Goal: Transaction & Acquisition: Purchase product/service

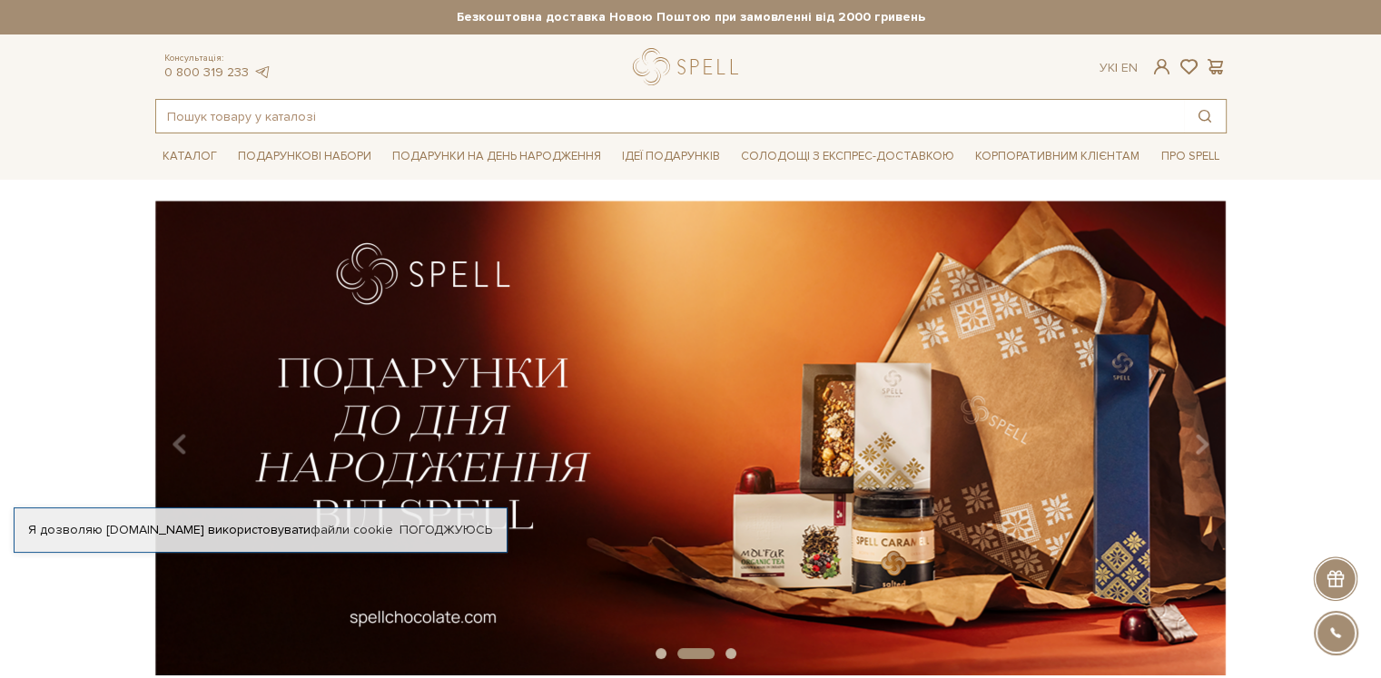
click at [280, 110] on input "text" at bounding box center [670, 116] width 1028 height 33
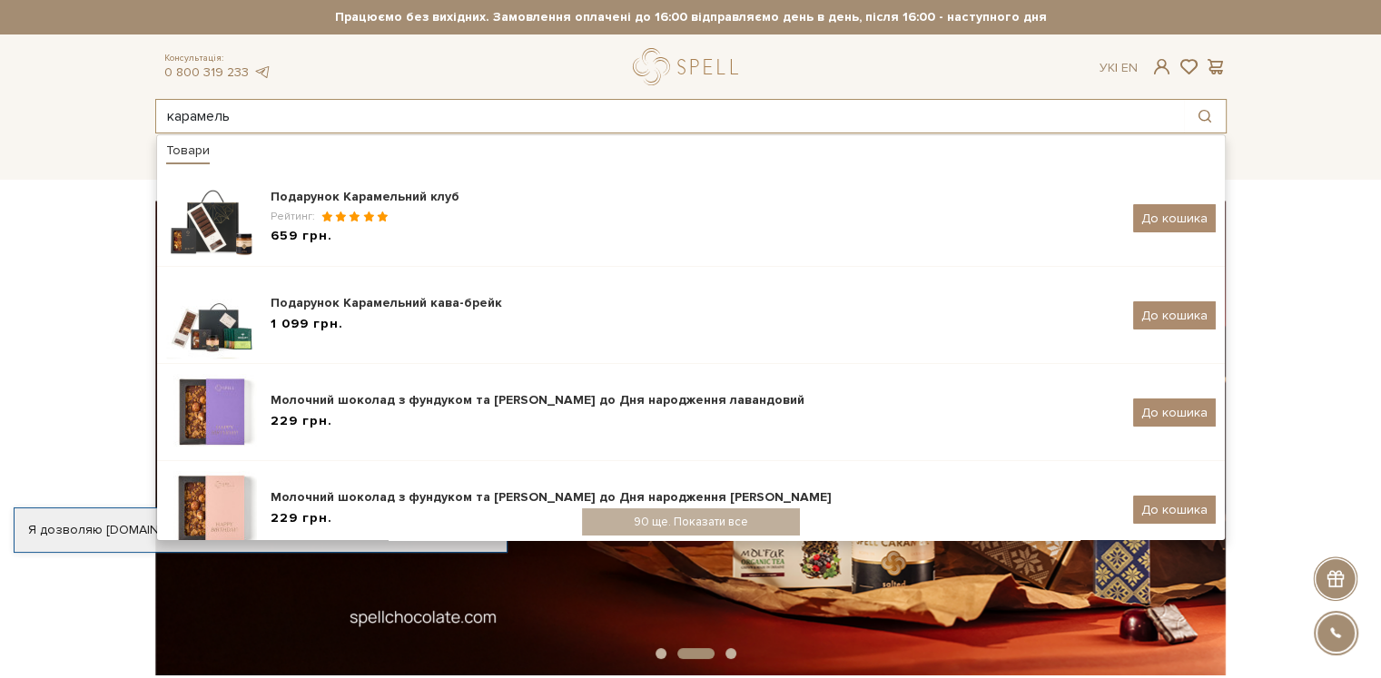
type input "карамель"
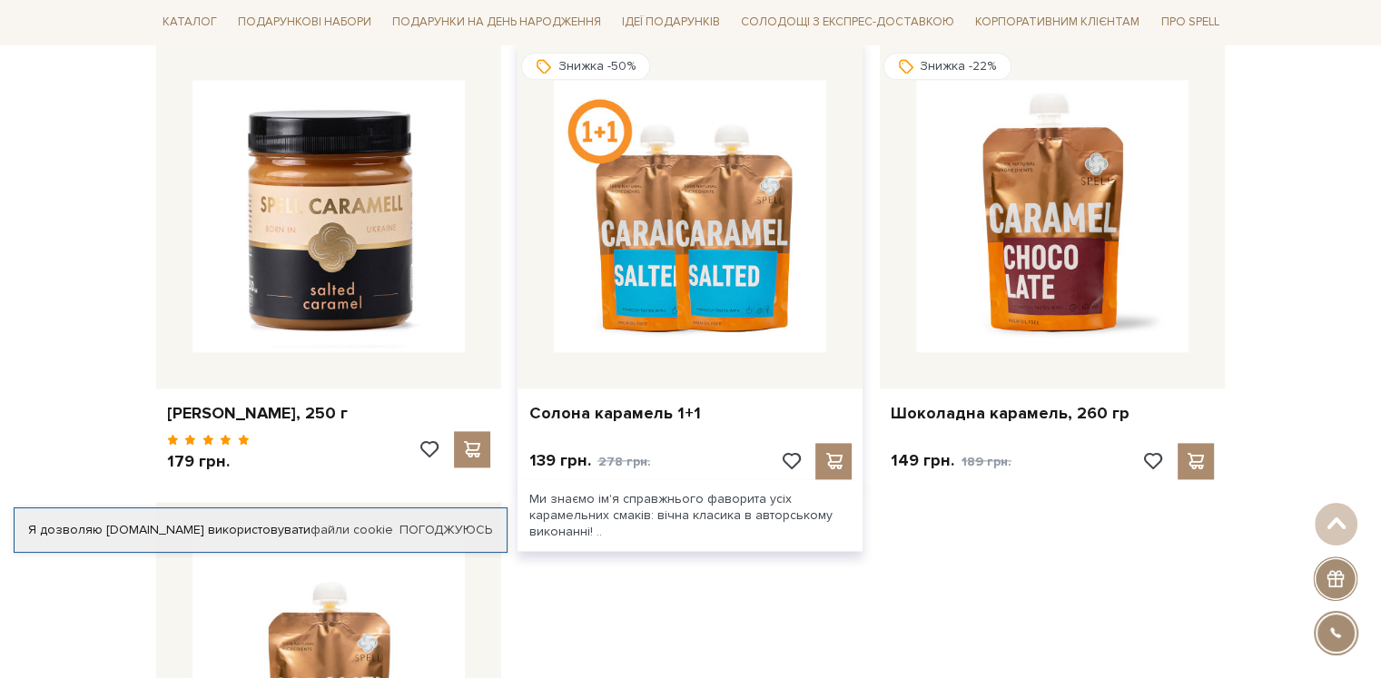
scroll to position [2269, 0]
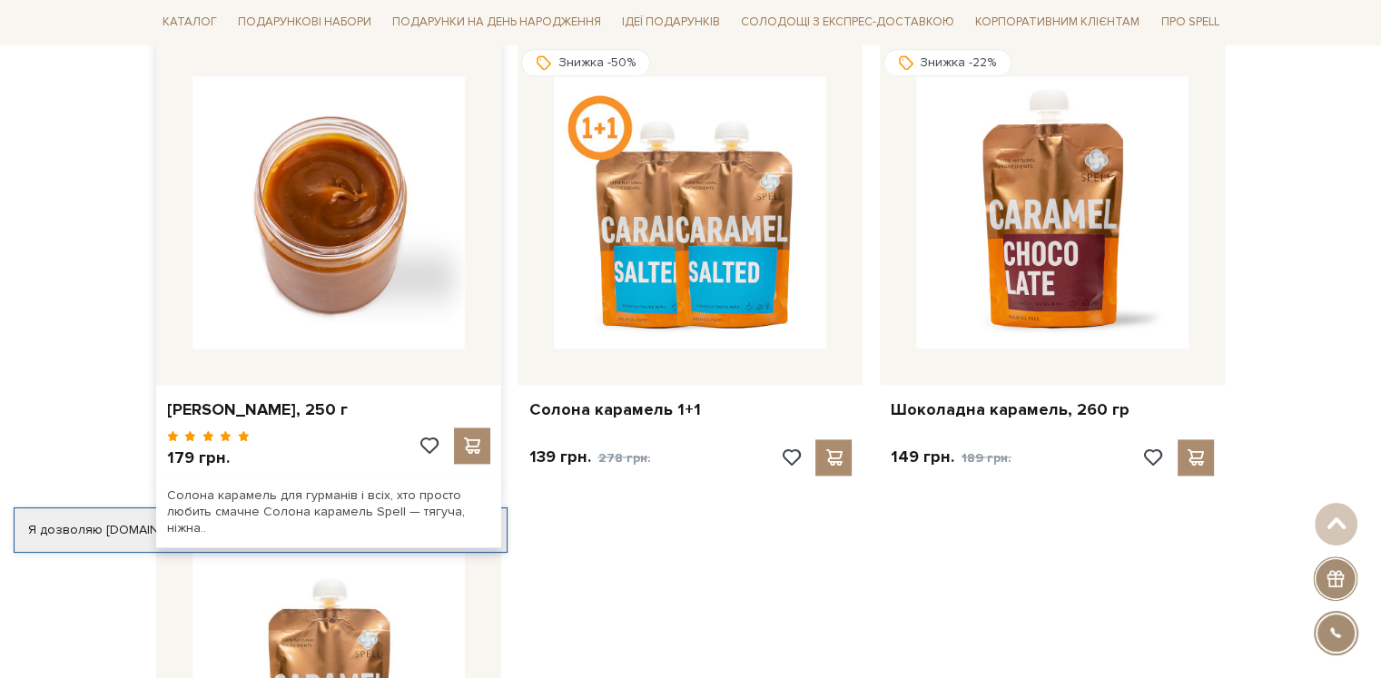
click at [301, 291] on img at bounding box center [328, 212] width 272 height 272
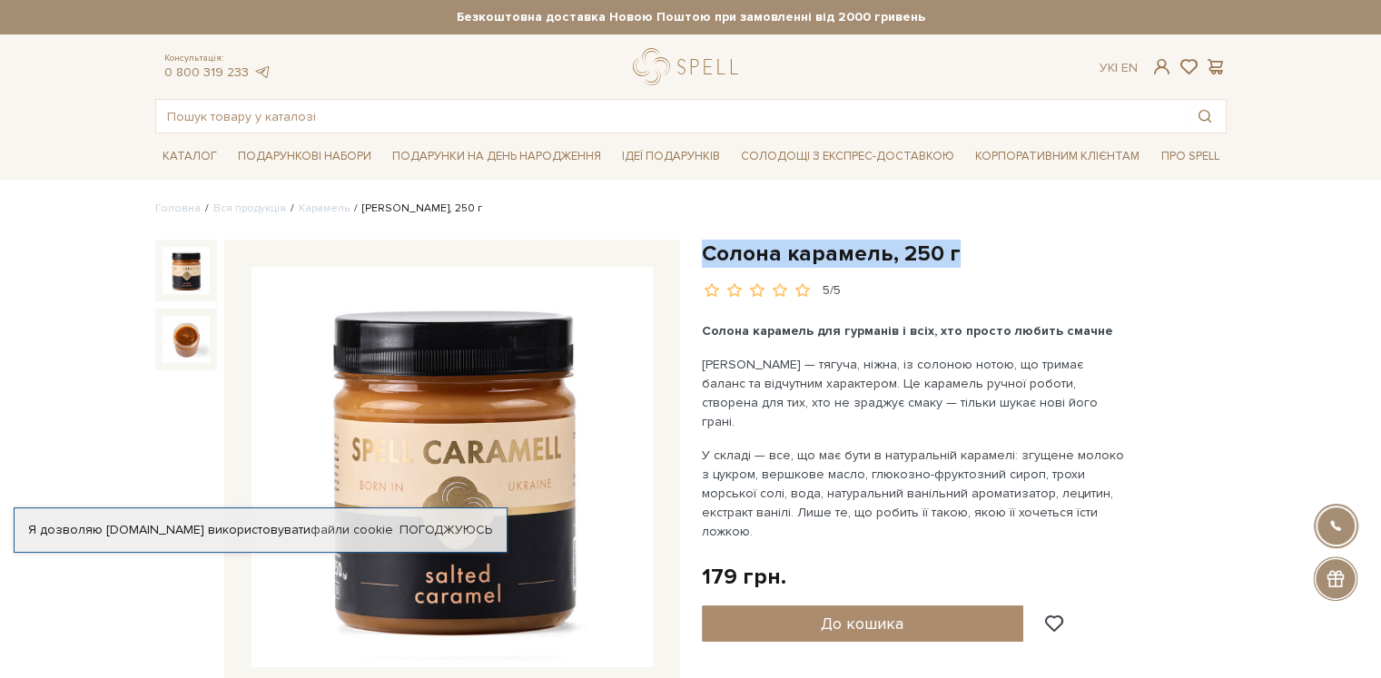
drag, startPoint x: 959, startPoint y: 260, endPoint x: 699, endPoint y: 260, distance: 259.6
copy h1 "Солона карамель, 250 г"
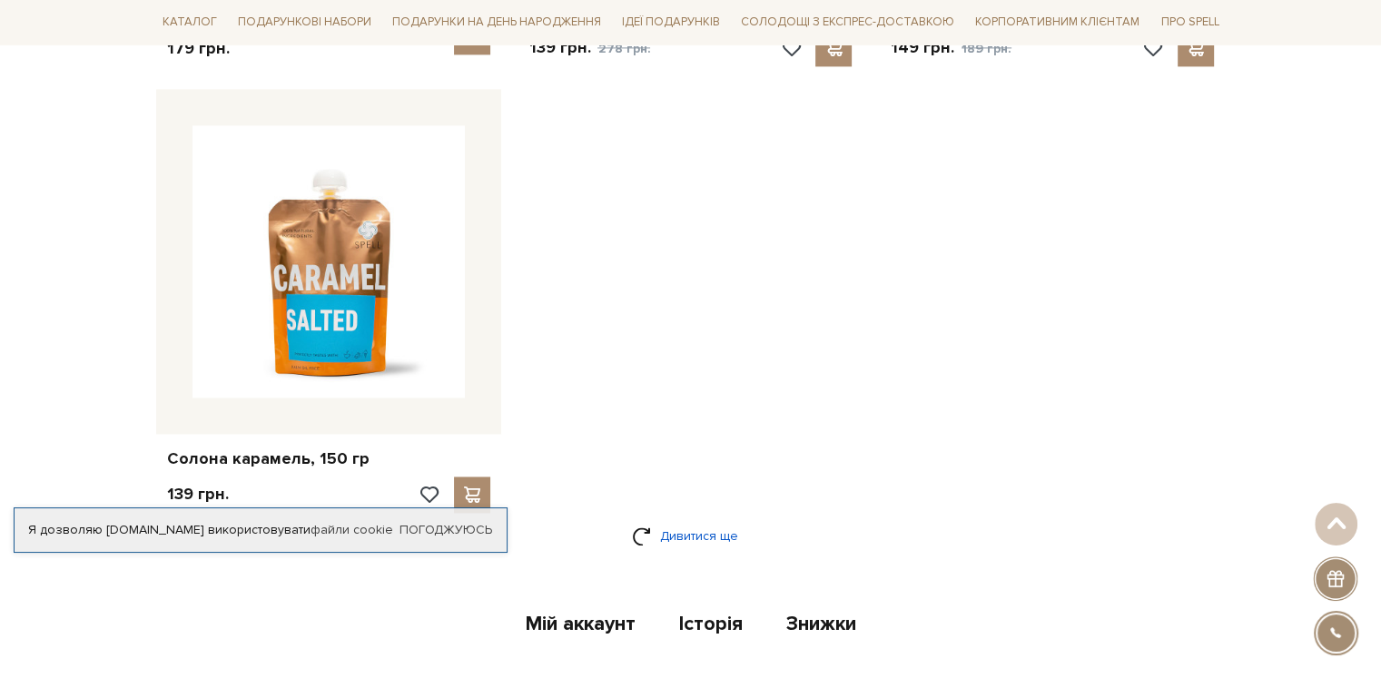
scroll to position [2723, 0]
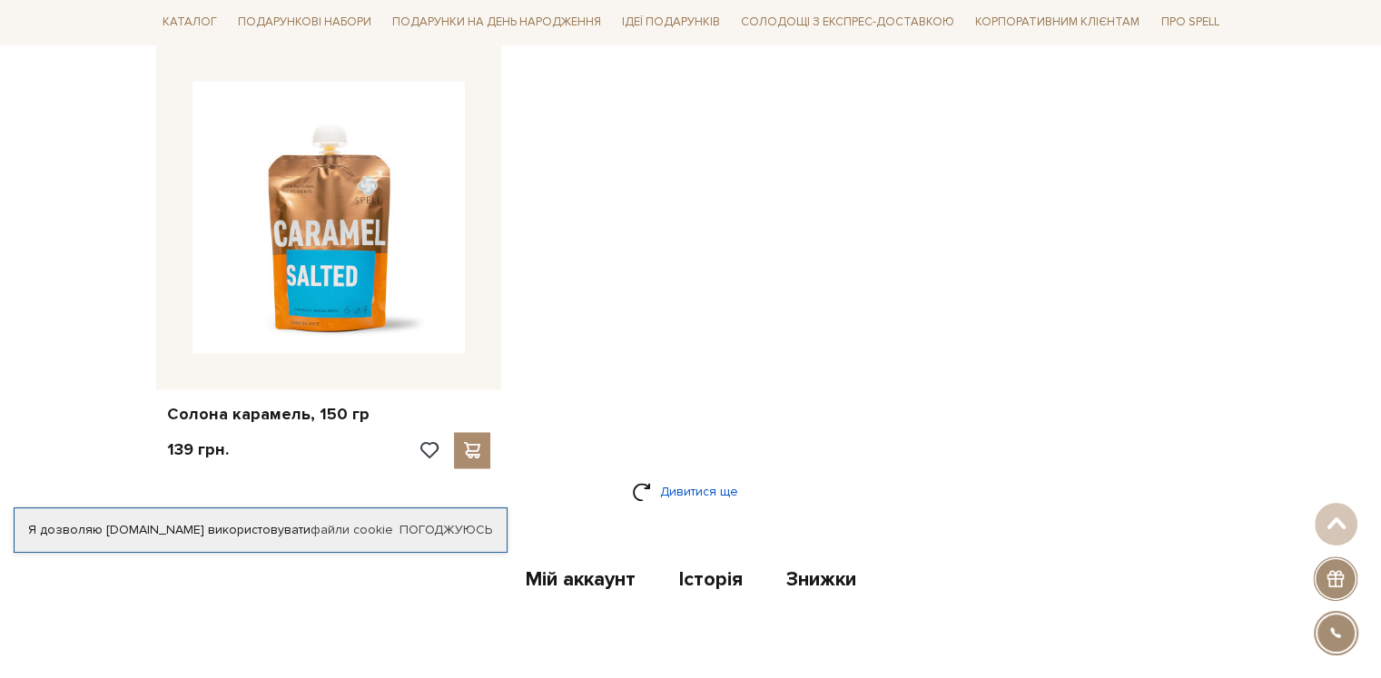
click at [662, 496] on link "Дивитися ще" at bounding box center [691, 492] width 118 height 32
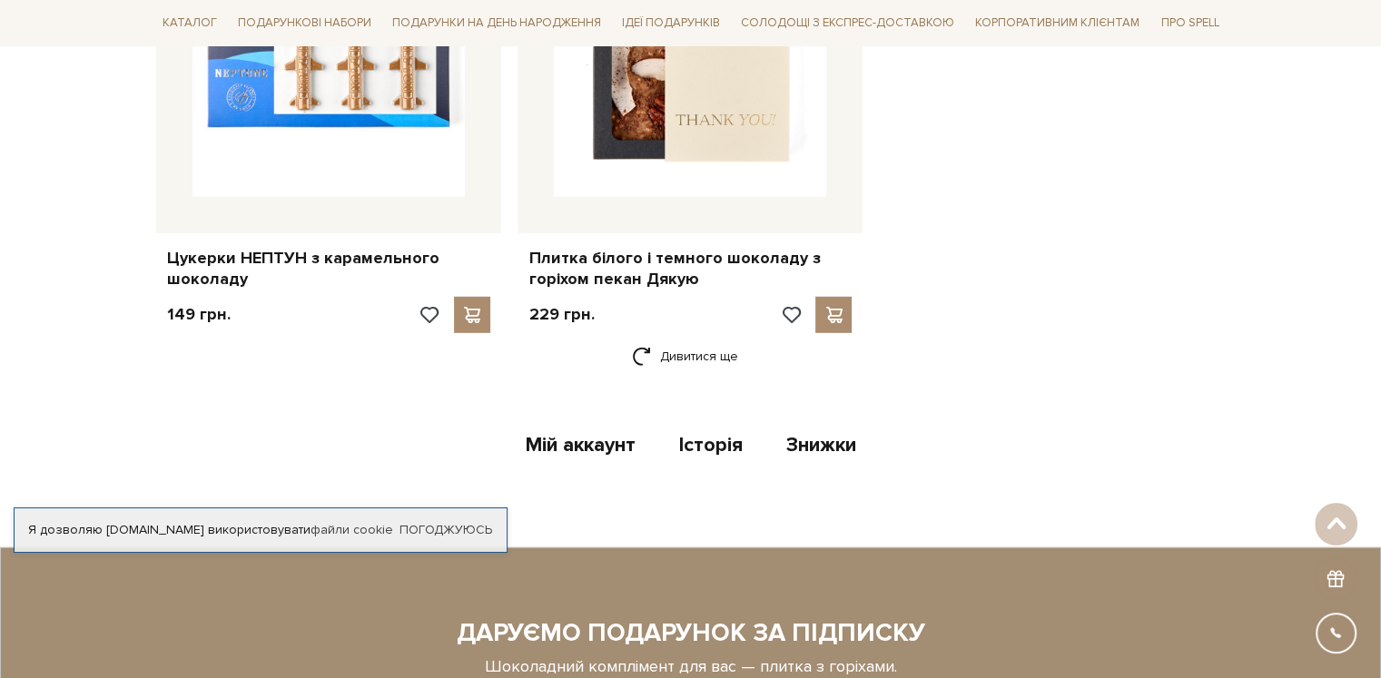
scroll to position [5265, 0]
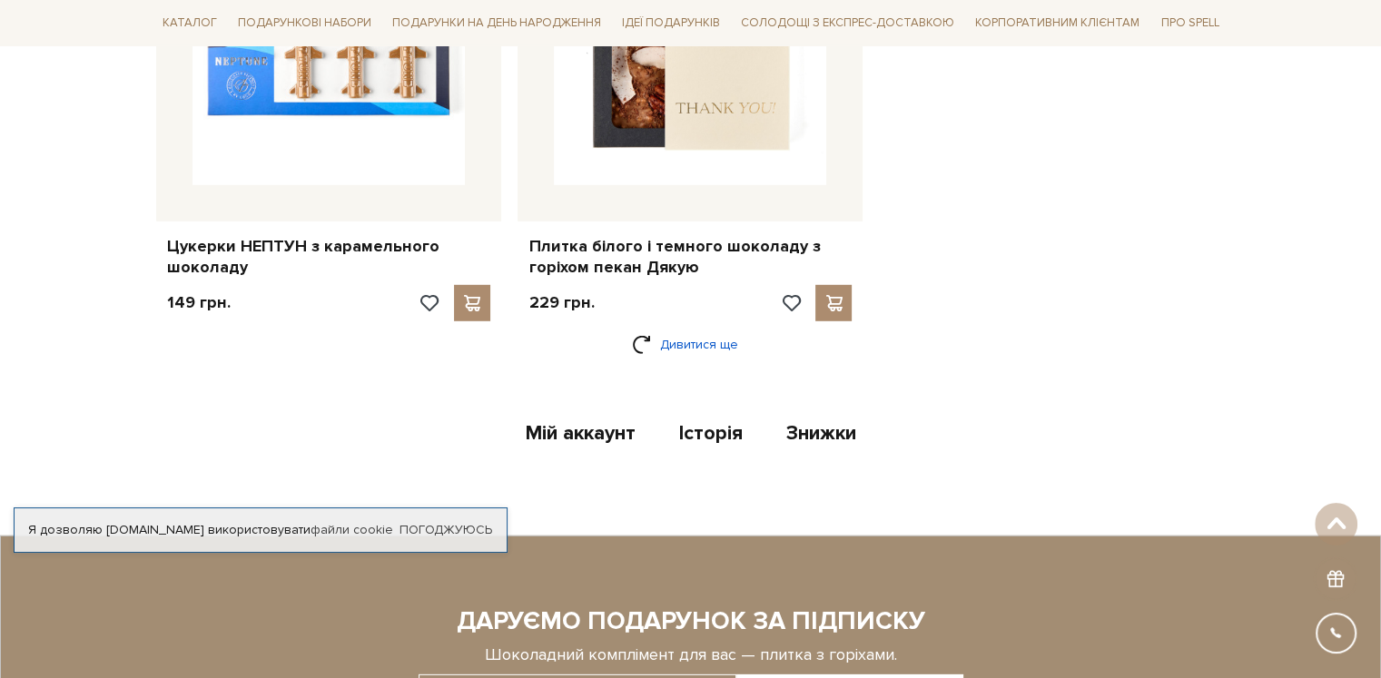
click at [695, 346] on link "Дивитися ще" at bounding box center [691, 345] width 118 height 32
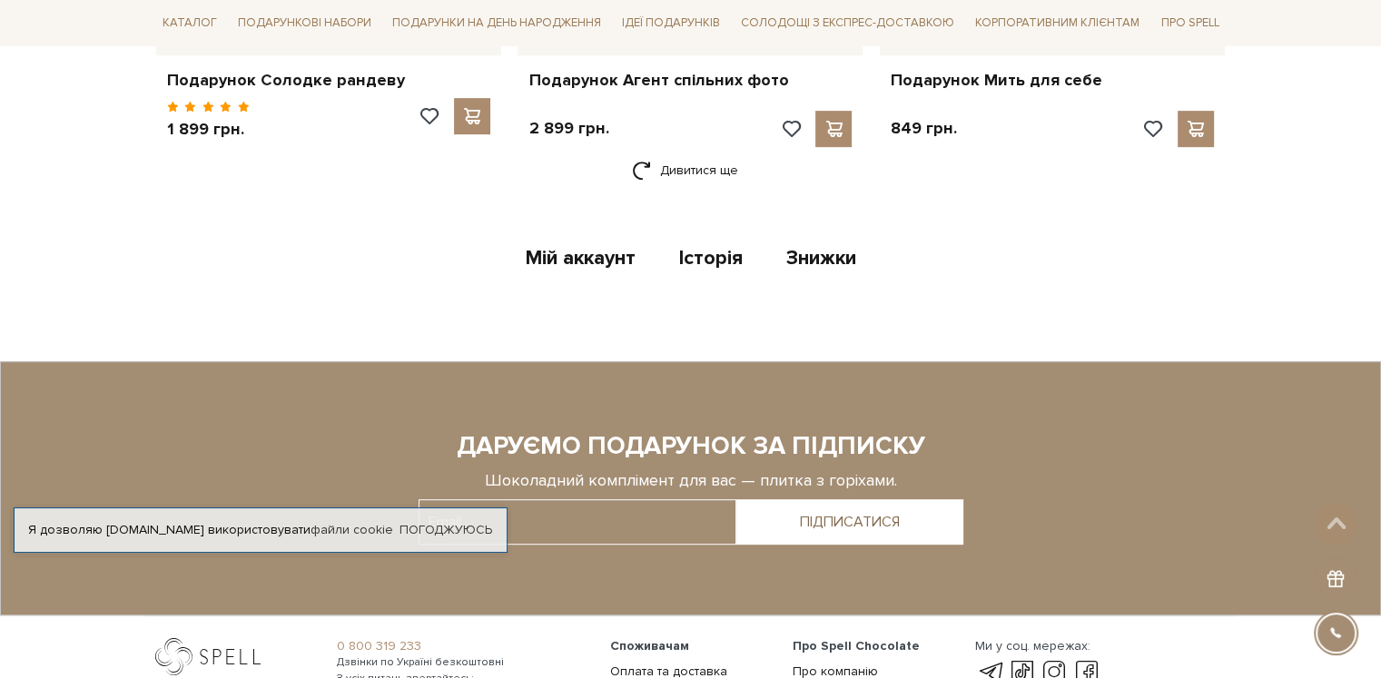
scroll to position [7534, 0]
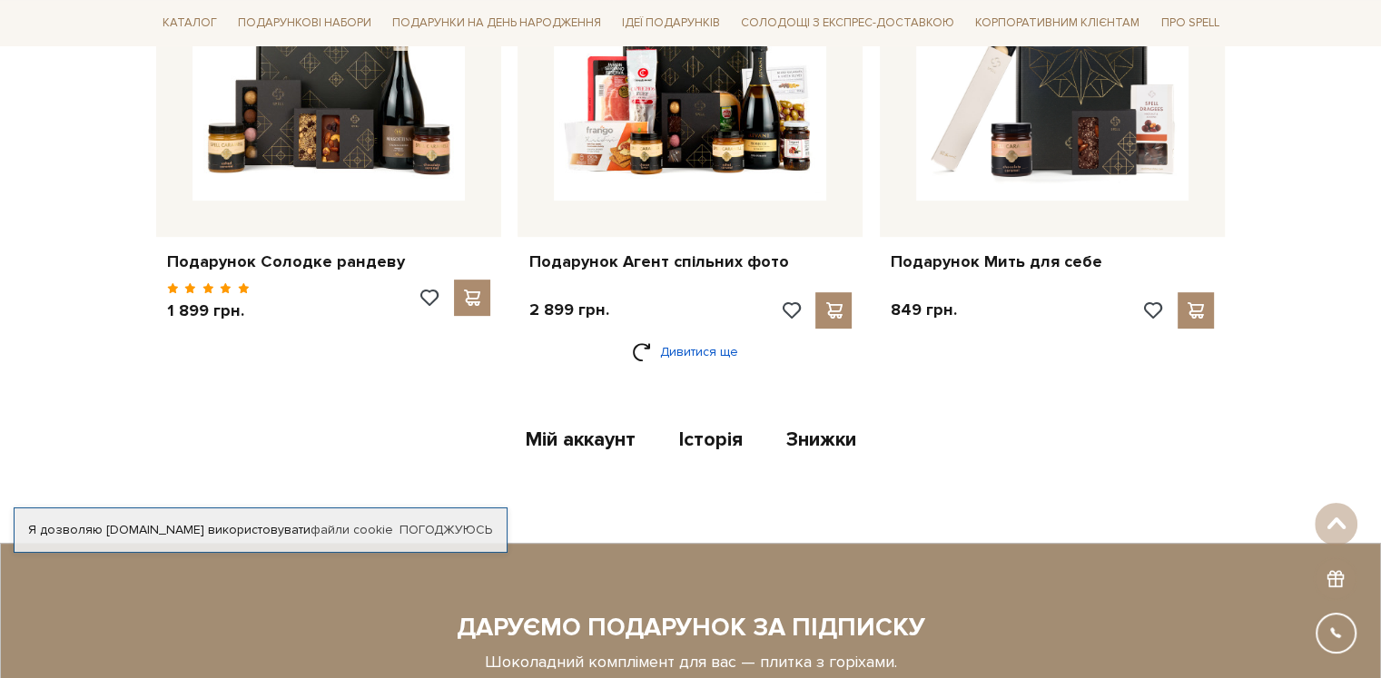
click at [709, 336] on link "Дивитися ще" at bounding box center [691, 352] width 118 height 32
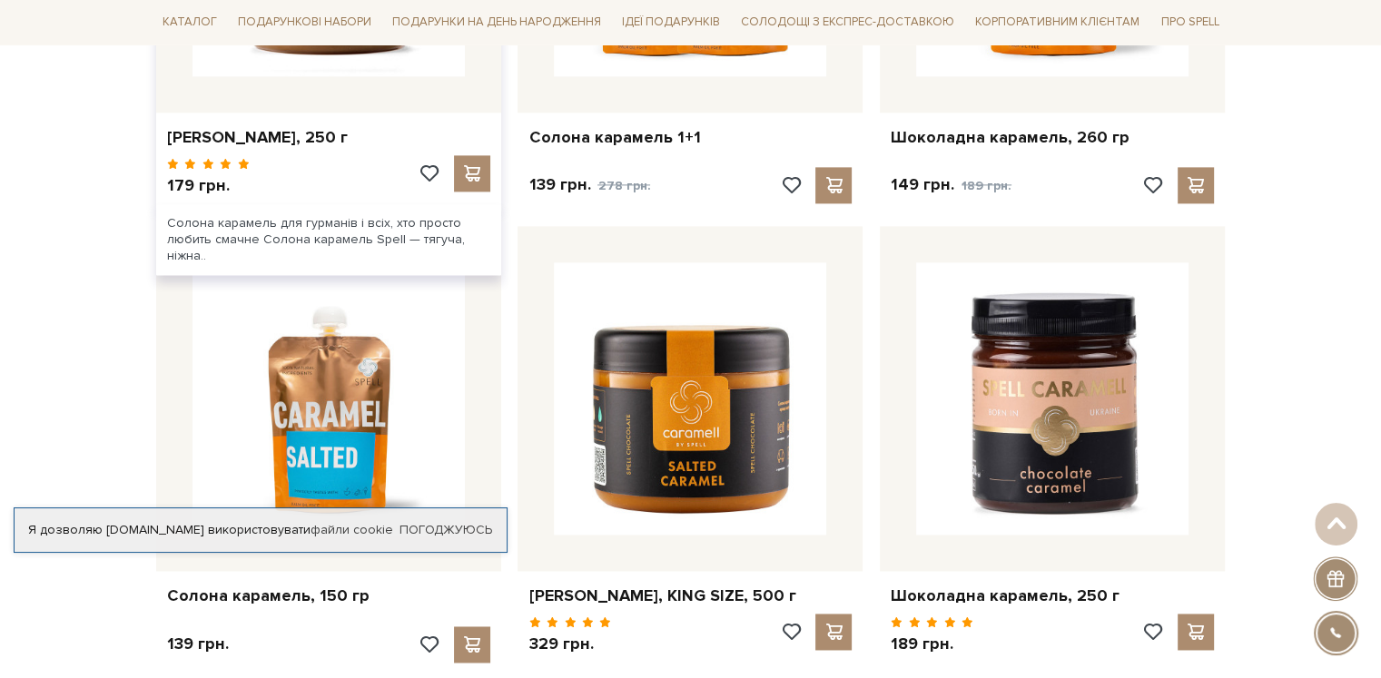
scroll to position [2269, 0]
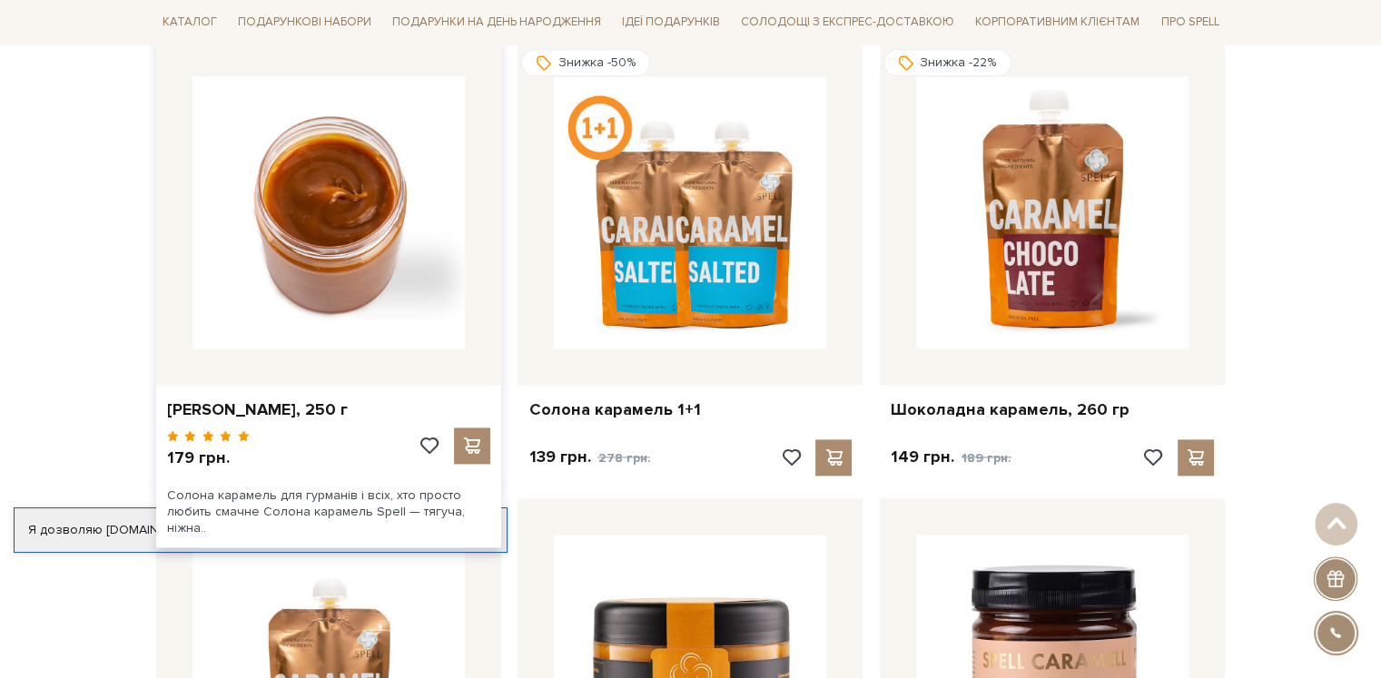
click at [272, 302] on img at bounding box center [328, 212] width 272 height 272
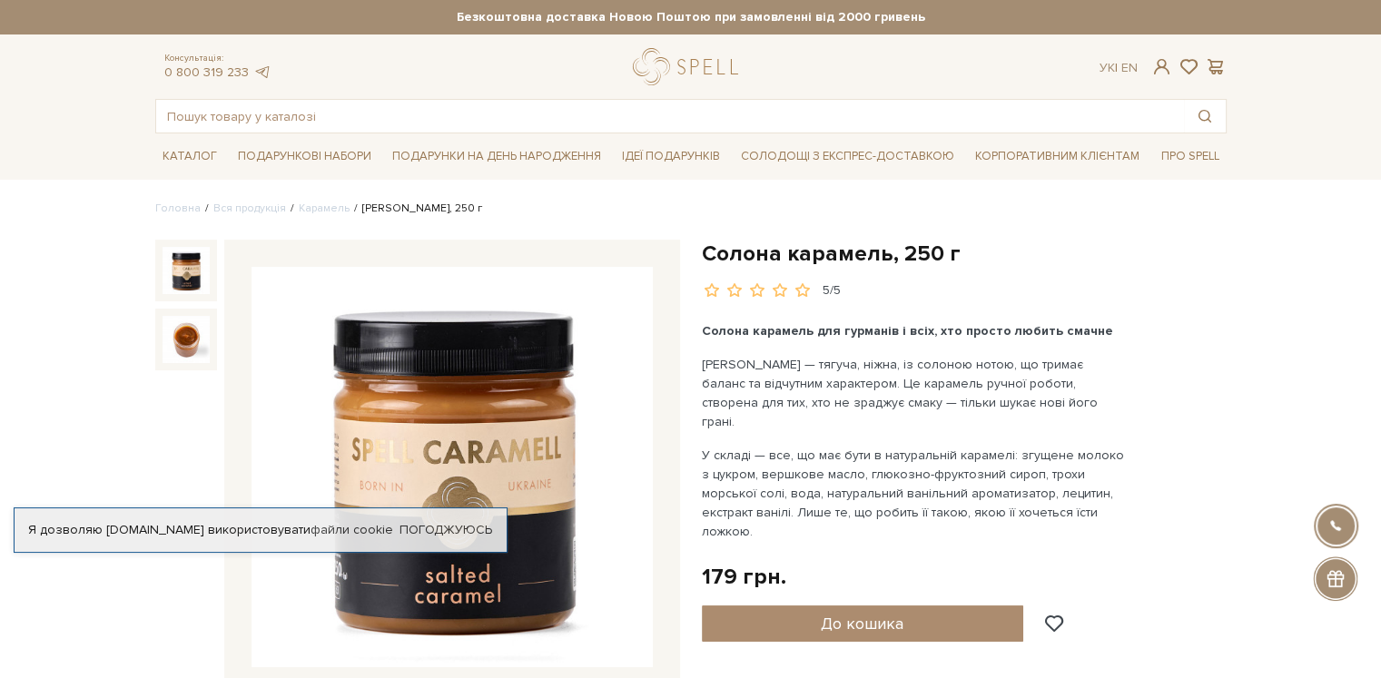
click at [563, 405] on img at bounding box center [451, 467] width 401 height 401
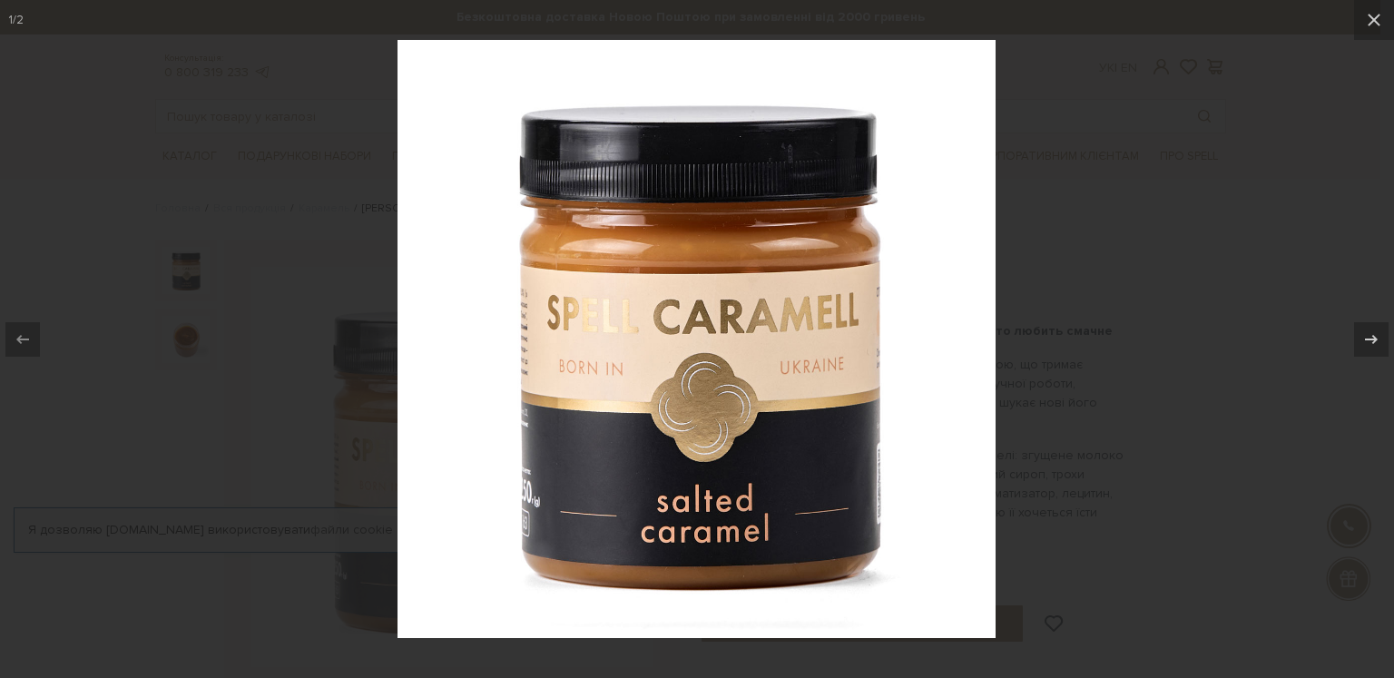
click at [1369, 22] on icon at bounding box center [1374, 20] width 22 height 22
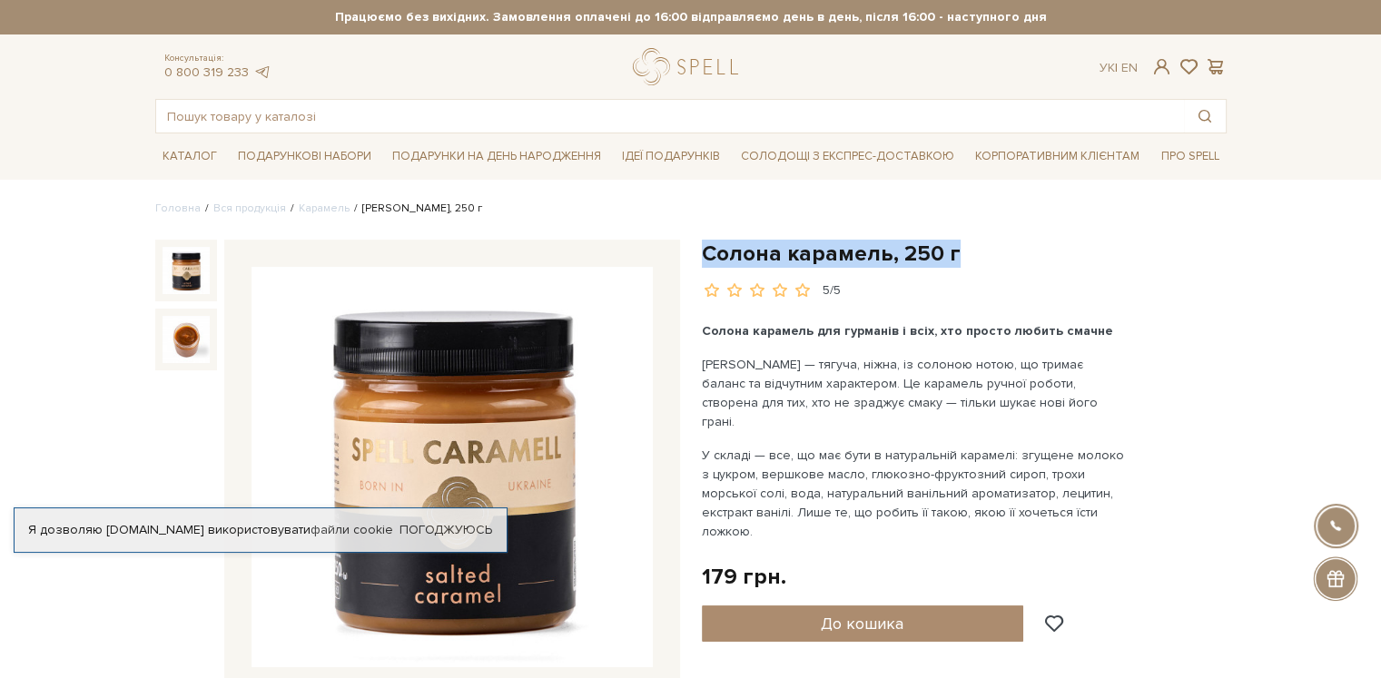
drag, startPoint x: 703, startPoint y: 254, endPoint x: 962, endPoint y: 226, distance: 260.2
copy h1 "Солона карамель, 250 г"
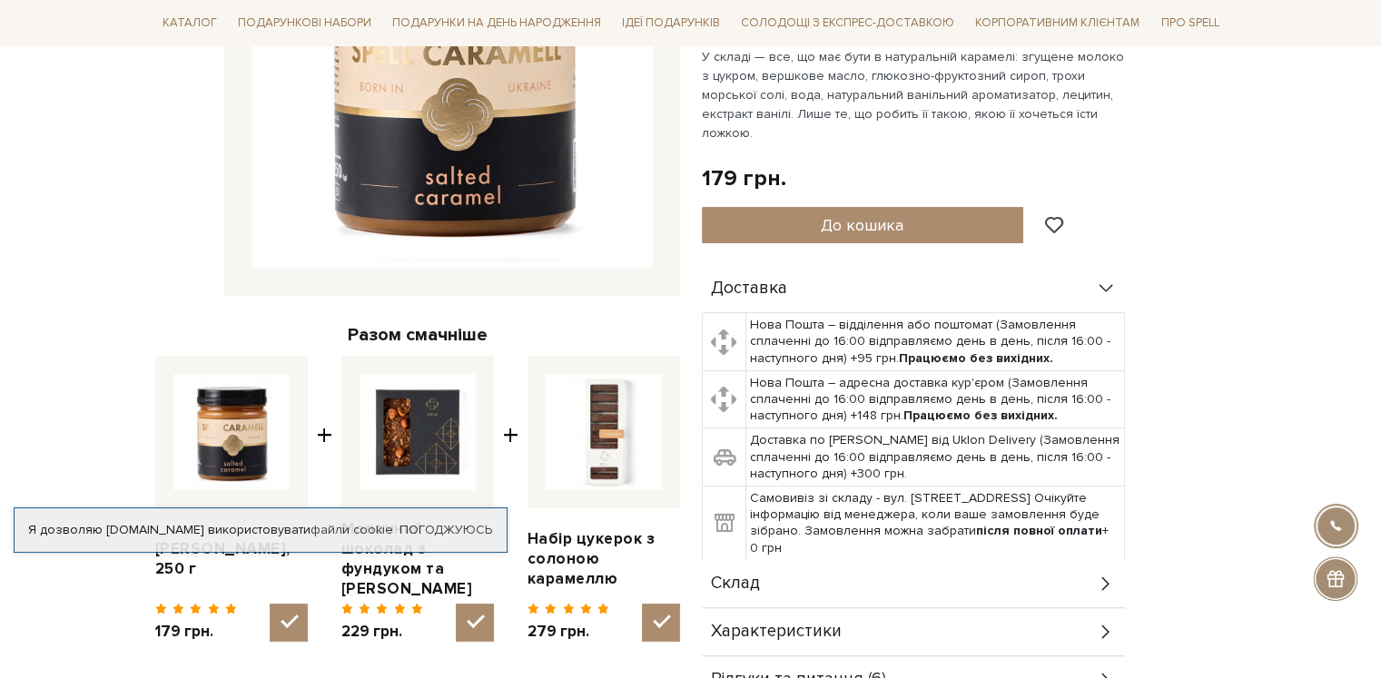
scroll to position [635, 0]
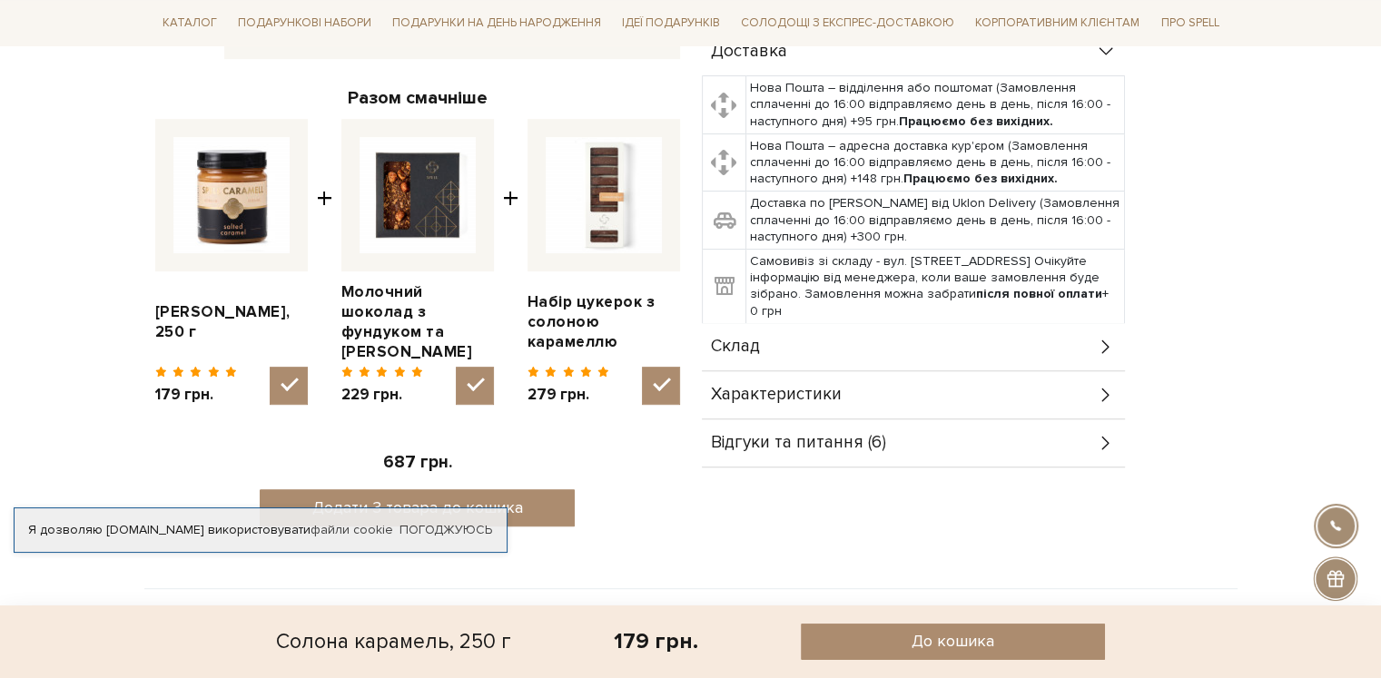
click at [775, 323] on div "Склад" at bounding box center [913, 346] width 423 height 47
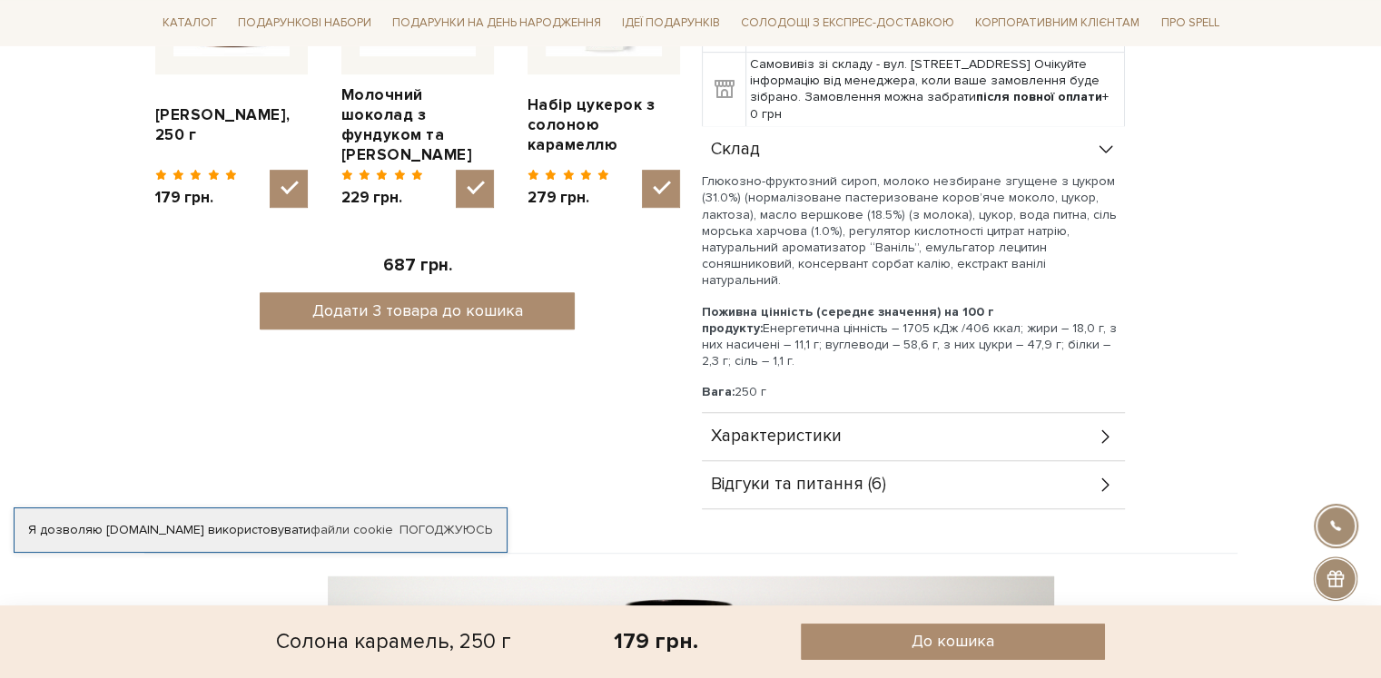
scroll to position [908, 0]
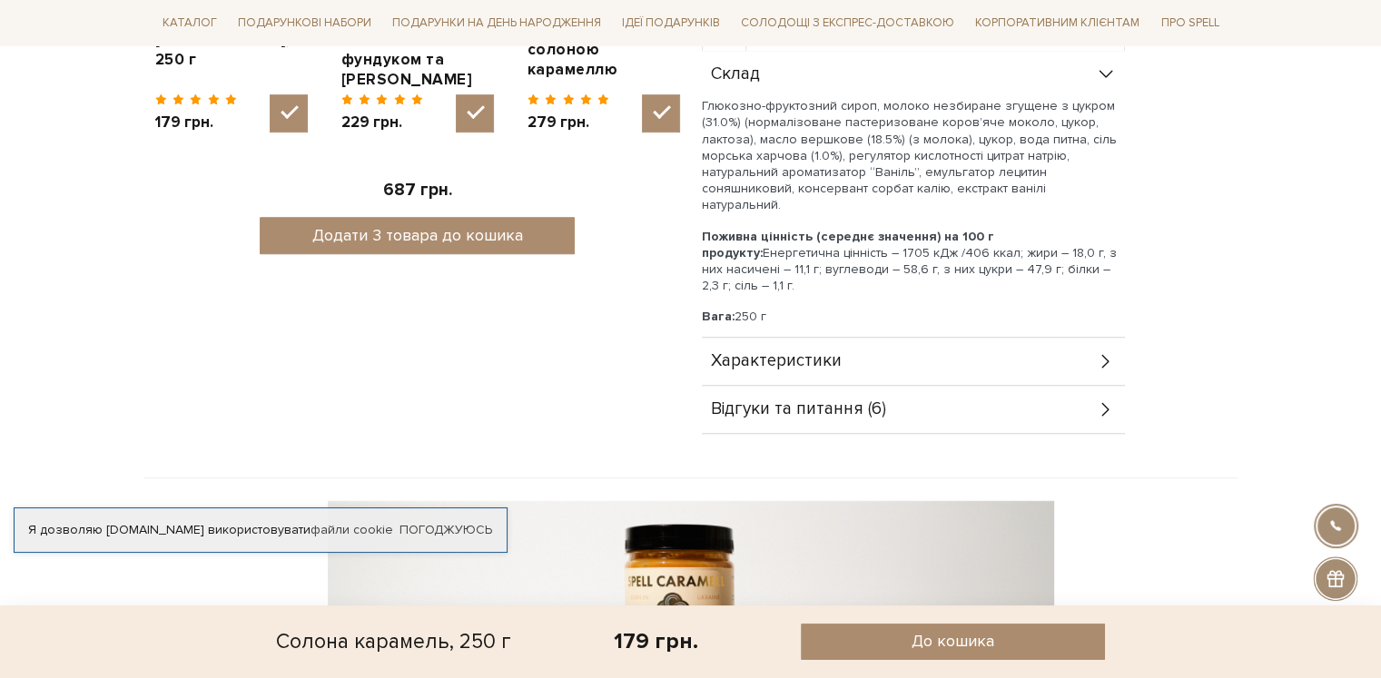
click at [832, 353] on span "Характеристики" at bounding box center [776, 361] width 131 height 16
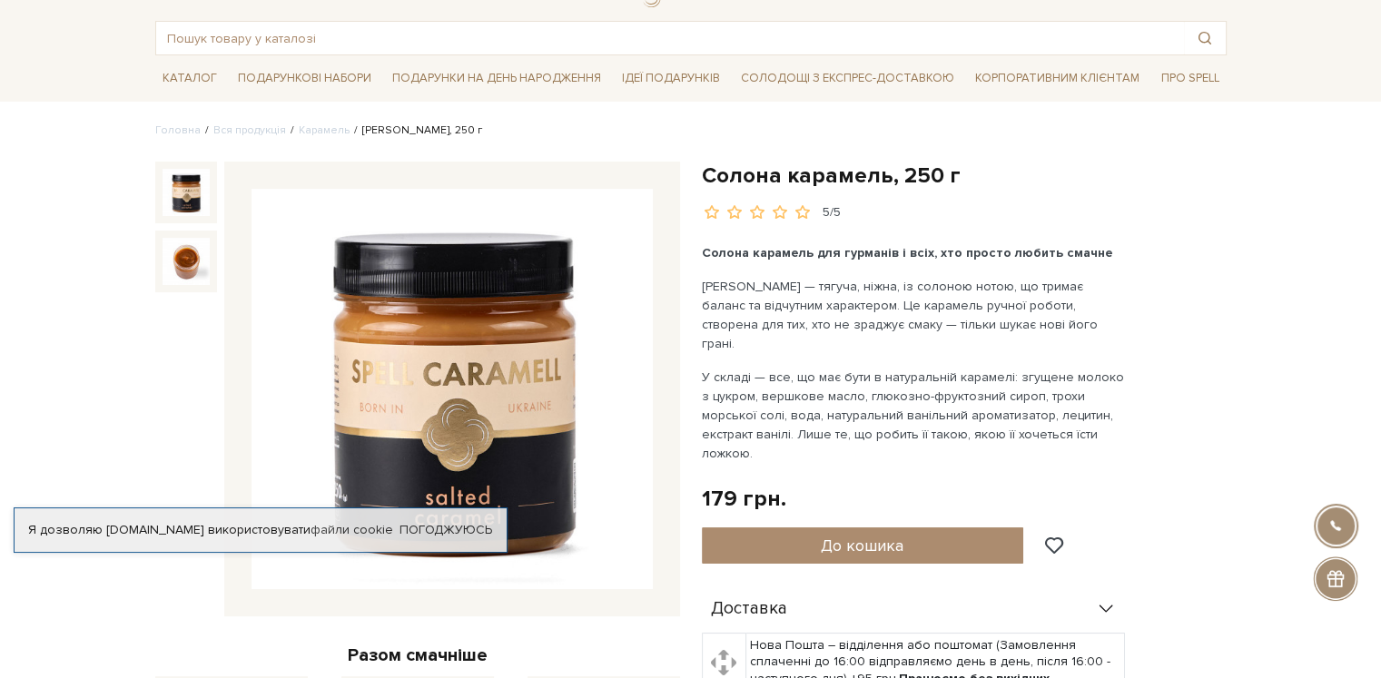
scroll to position [0, 0]
